Goal: Obtain resource: Download file/media

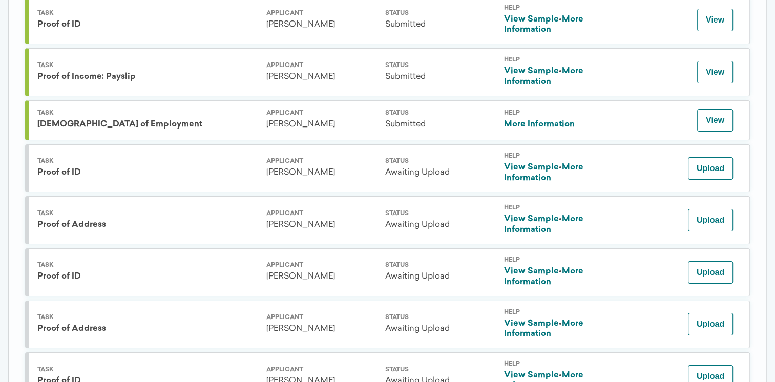
scroll to position [418, 0]
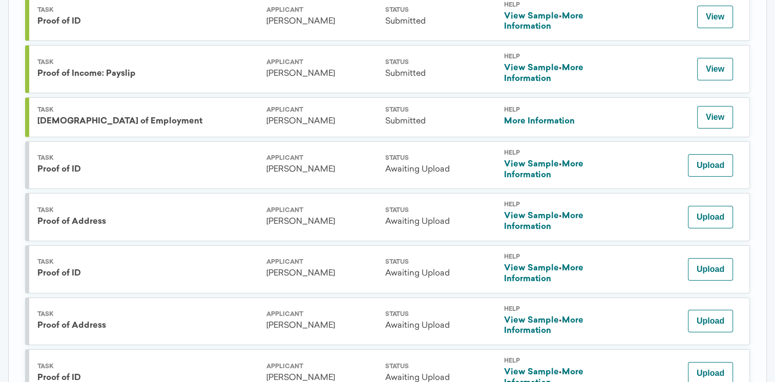
click at [528, 160] on link "View Sample" at bounding box center [531, 164] width 55 height 8
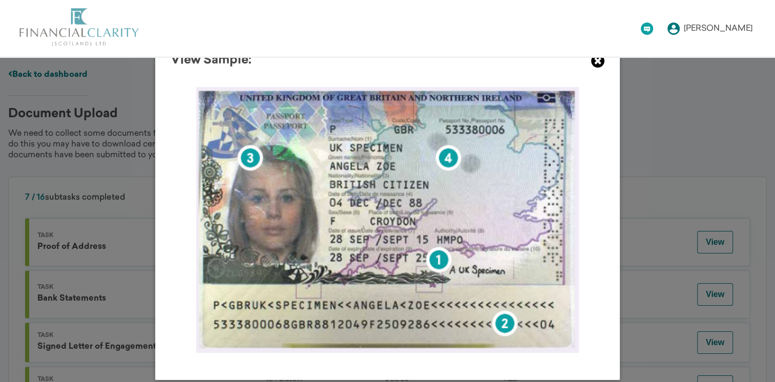
click at [599, 65] on icon at bounding box center [598, 61] width 14 height 14
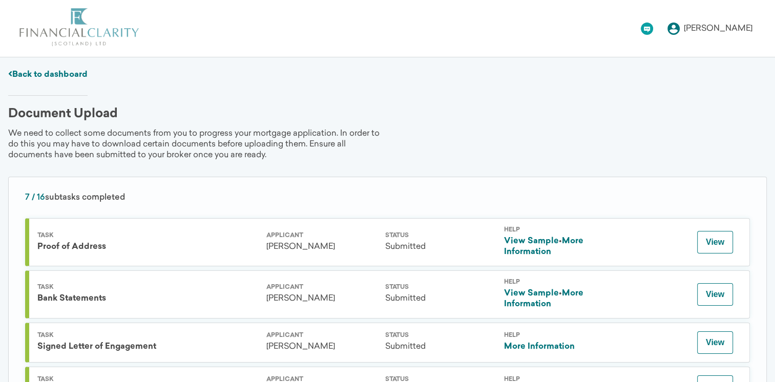
click at [535, 237] on link "View Sample" at bounding box center [531, 241] width 55 height 8
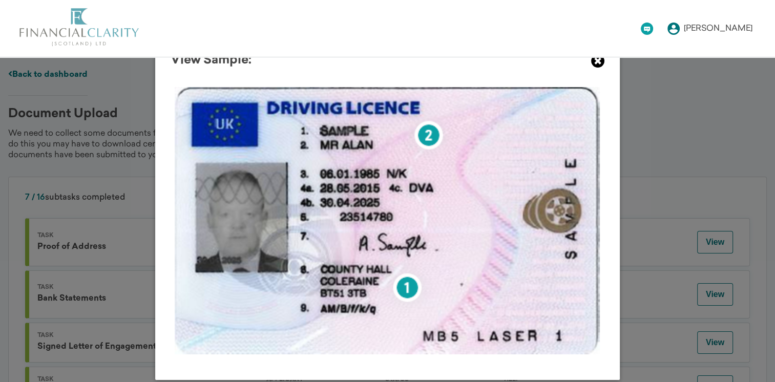
click at [591, 65] on icon at bounding box center [598, 61] width 14 height 14
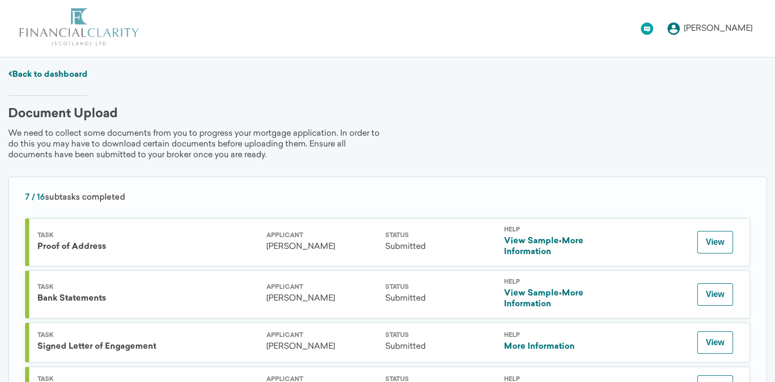
click at [530, 292] on link "View Sample" at bounding box center [531, 294] width 55 height 8
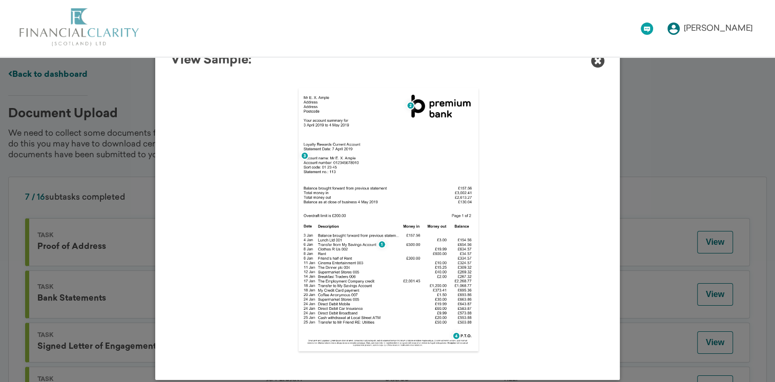
click at [598, 72] on div "View Sample:" at bounding box center [387, 209] width 465 height 341
click at [598, 63] on icon at bounding box center [598, 61] width 14 height 14
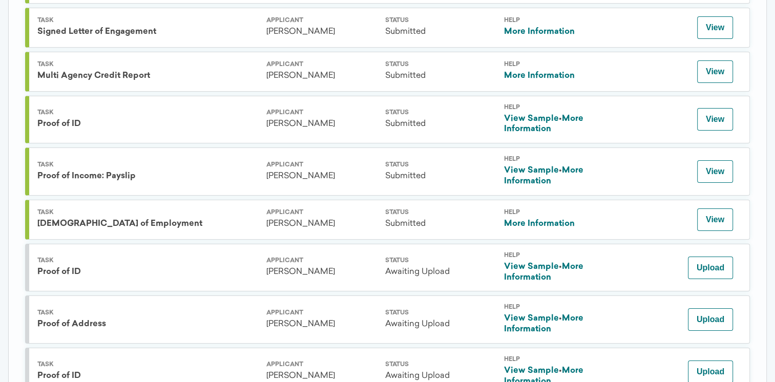
scroll to position [308, 0]
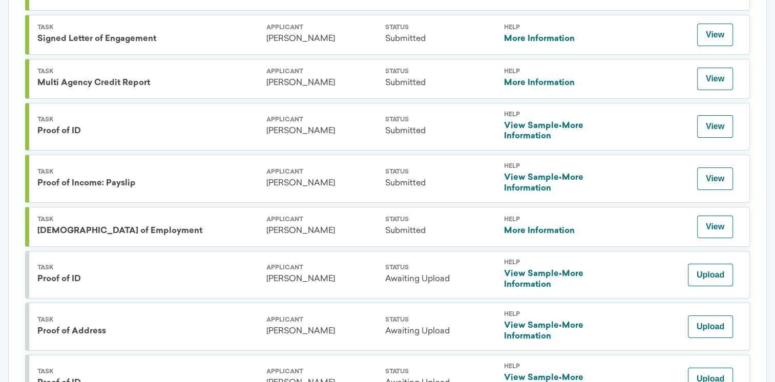
click at [530, 322] on link "View Sample" at bounding box center [531, 326] width 55 height 8
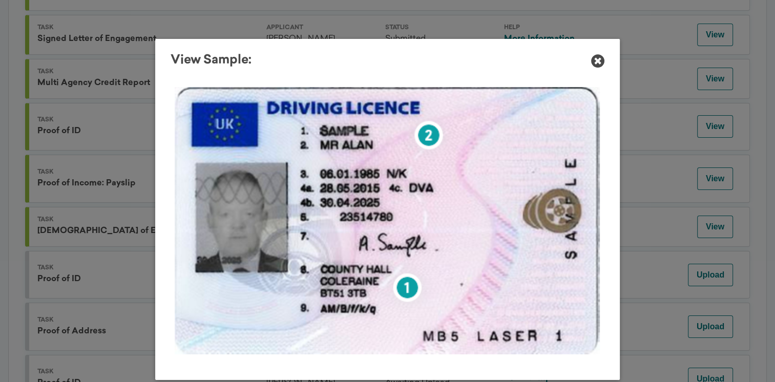
scroll to position [0, 0]
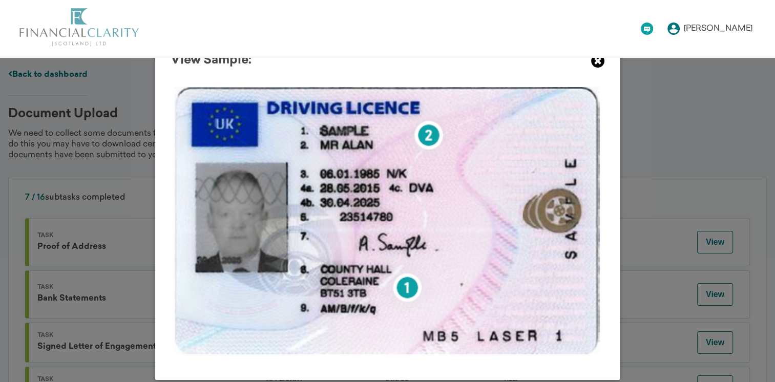
click at [595, 67] on icon at bounding box center [598, 61] width 14 height 14
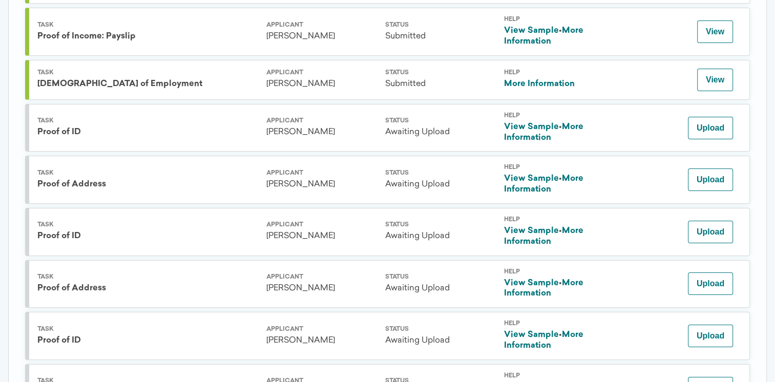
scroll to position [471, 0]
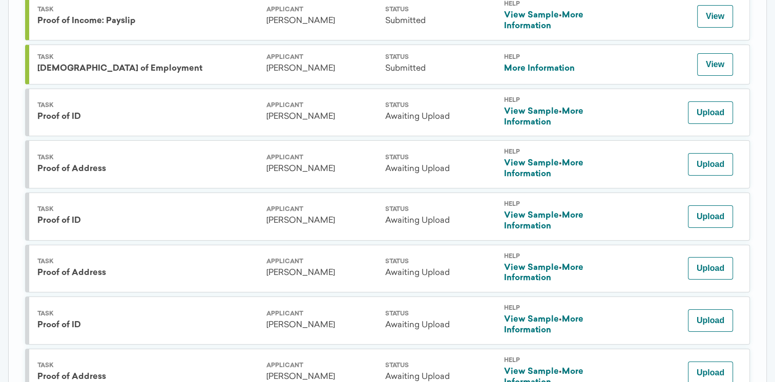
click at [535, 212] on link "View Sample" at bounding box center [531, 216] width 55 height 8
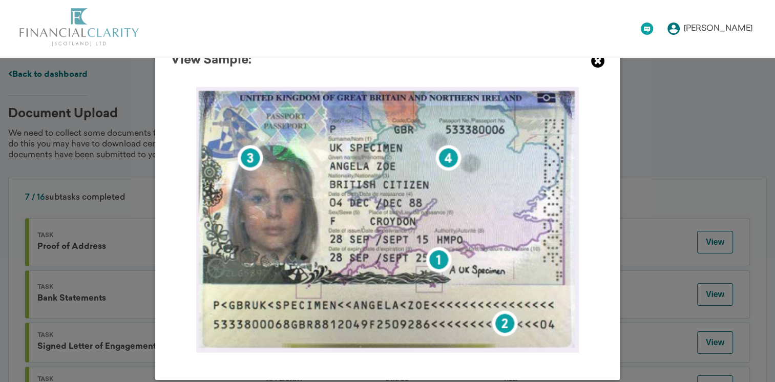
click at [592, 63] on icon at bounding box center [598, 61] width 14 height 14
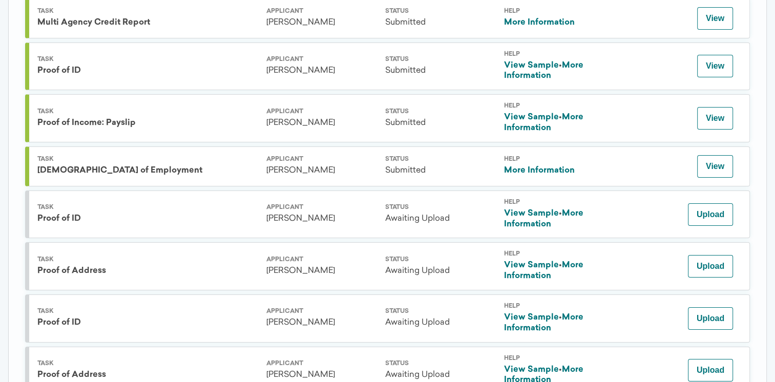
scroll to position [672, 0]
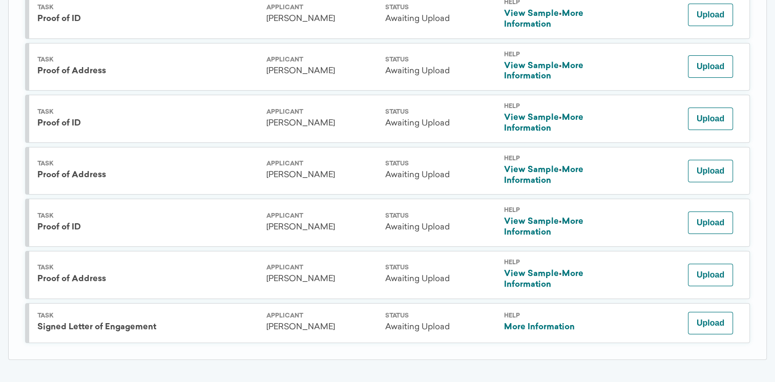
click at [525, 166] on link "View Sample" at bounding box center [531, 170] width 55 height 8
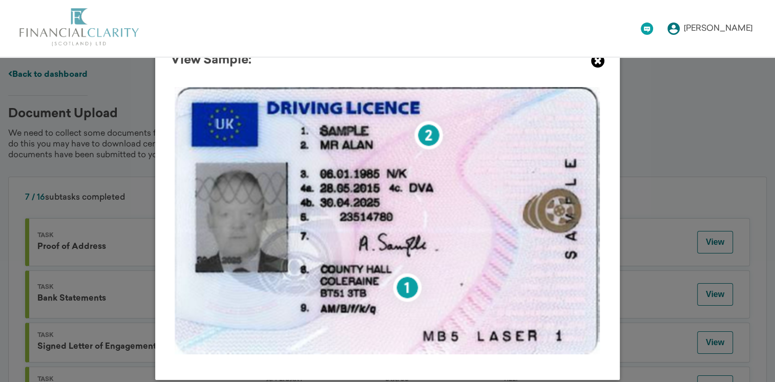
click at [594, 59] on icon at bounding box center [598, 61] width 14 height 14
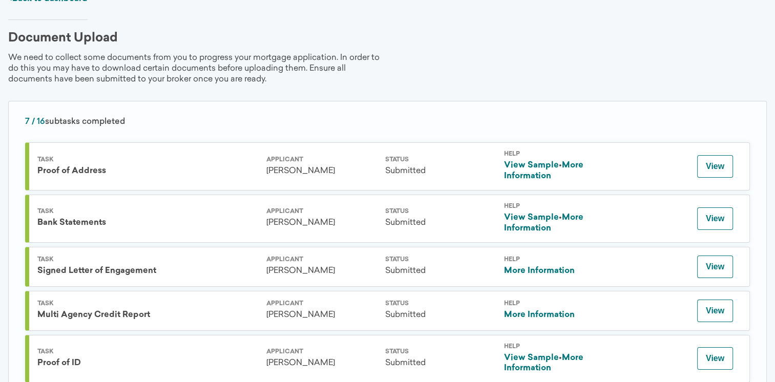
scroll to position [101, 0]
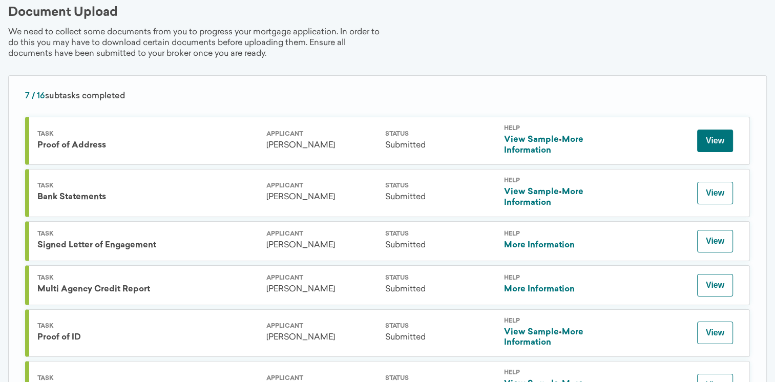
click at [717, 134] on button "View" at bounding box center [716, 141] width 36 height 23
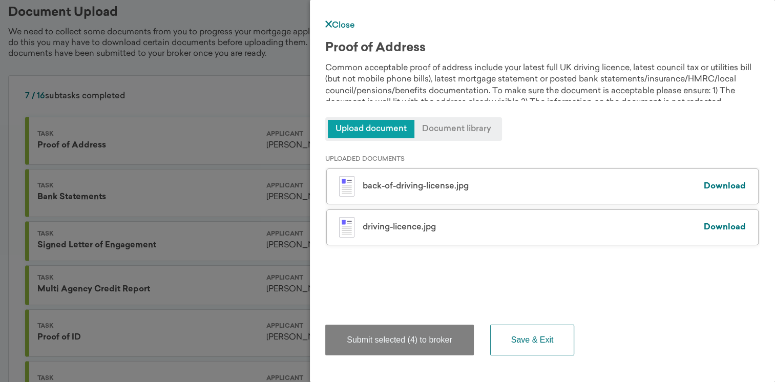
click at [440, 284] on div "UPLOADED DOCUMENTS back-of-driving-license.jpg Download driving-licence.jpg Dow…" at bounding box center [542, 225] width 435 height 168
click at [517, 339] on button "Save & Exit" at bounding box center [533, 340] width 85 height 31
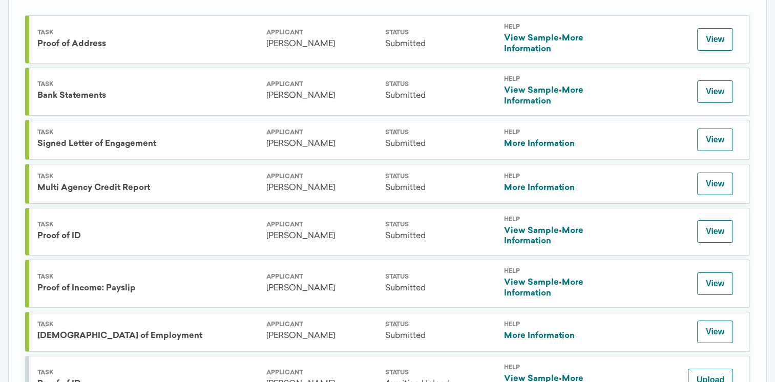
scroll to position [224, 0]
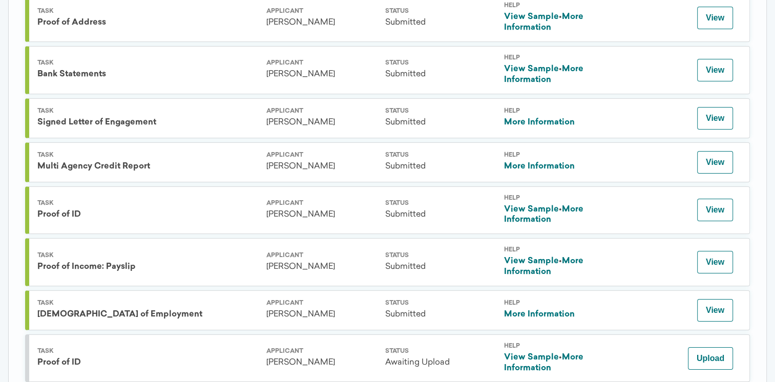
click at [530, 122] on link "More Information" at bounding box center [539, 122] width 71 height 8
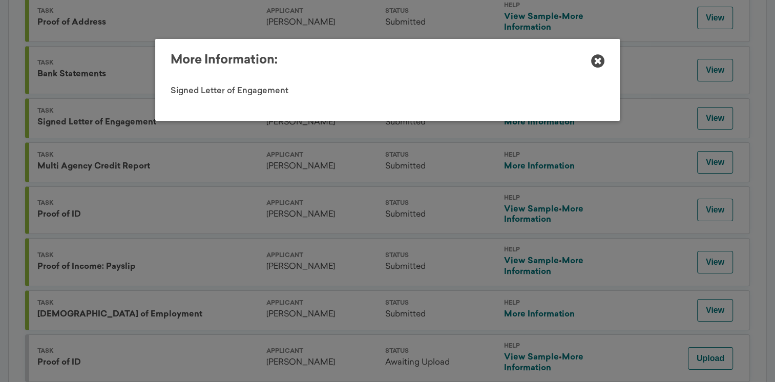
scroll to position [0, 0]
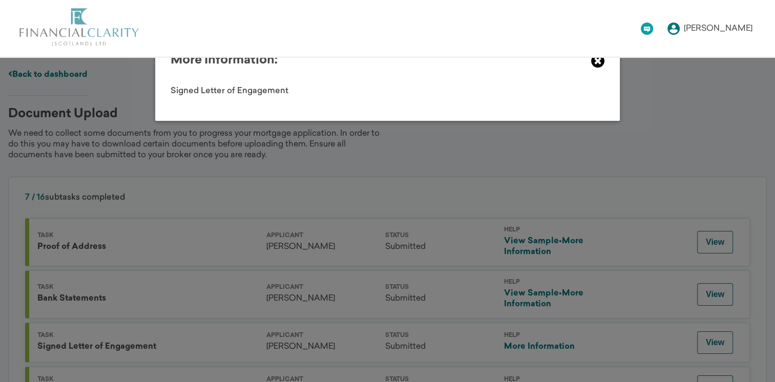
click at [596, 59] on icon at bounding box center [598, 61] width 14 height 14
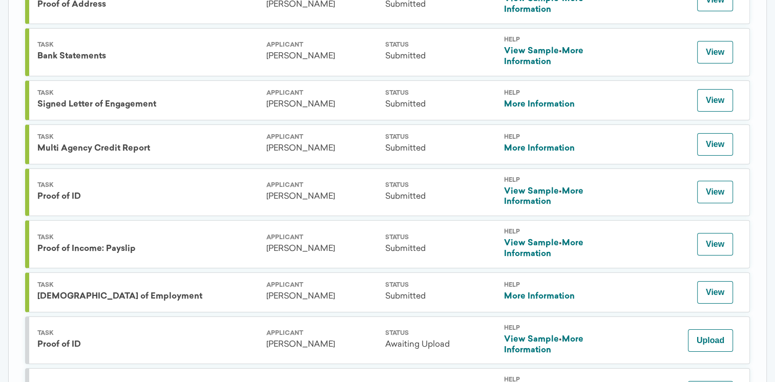
scroll to position [253, 0]
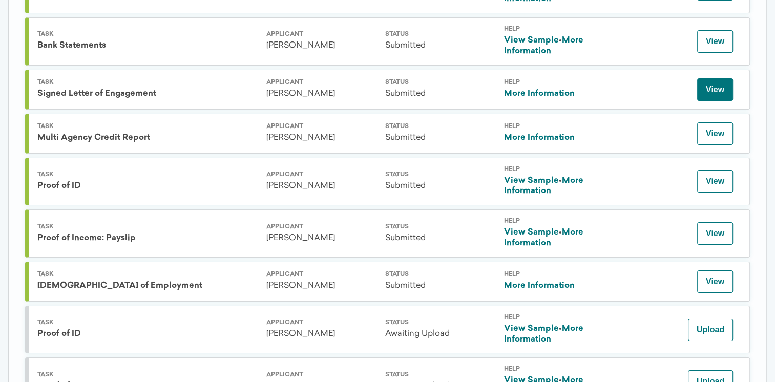
click at [705, 86] on button "View" at bounding box center [716, 89] width 36 height 23
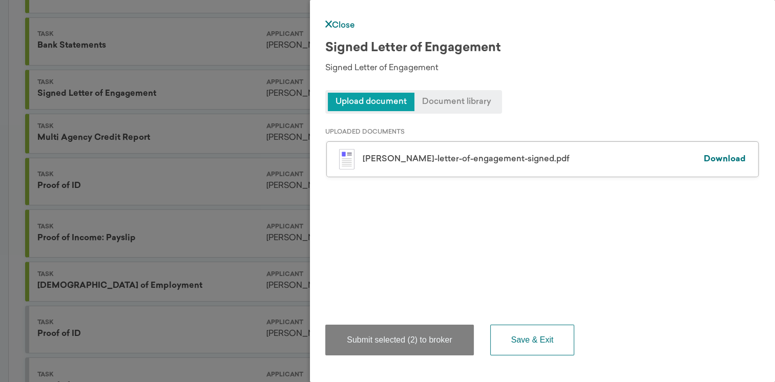
click at [713, 160] on link "Download" at bounding box center [725, 159] width 42 height 8
click at [345, 25] on link "Close" at bounding box center [340, 26] width 30 height 8
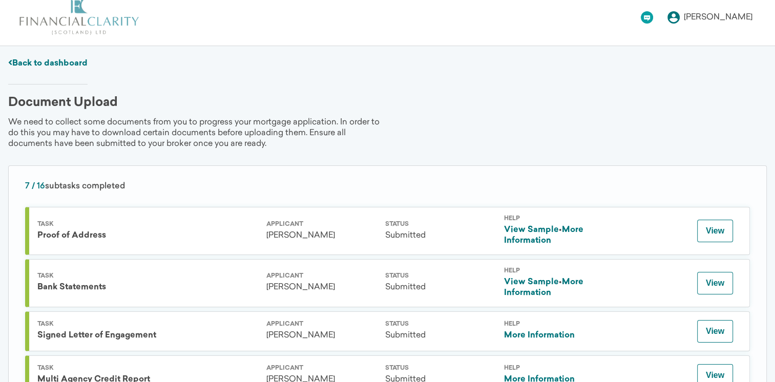
scroll to position [0, 0]
